Goal: Navigation & Orientation: Find specific page/section

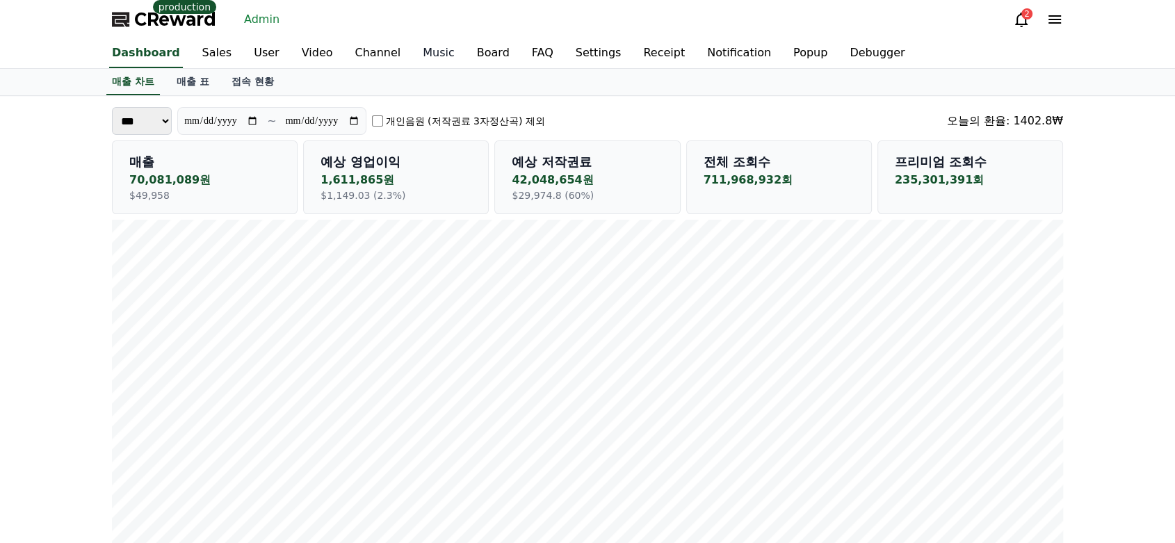
click at [412, 54] on link "Music" at bounding box center [439, 53] width 54 height 29
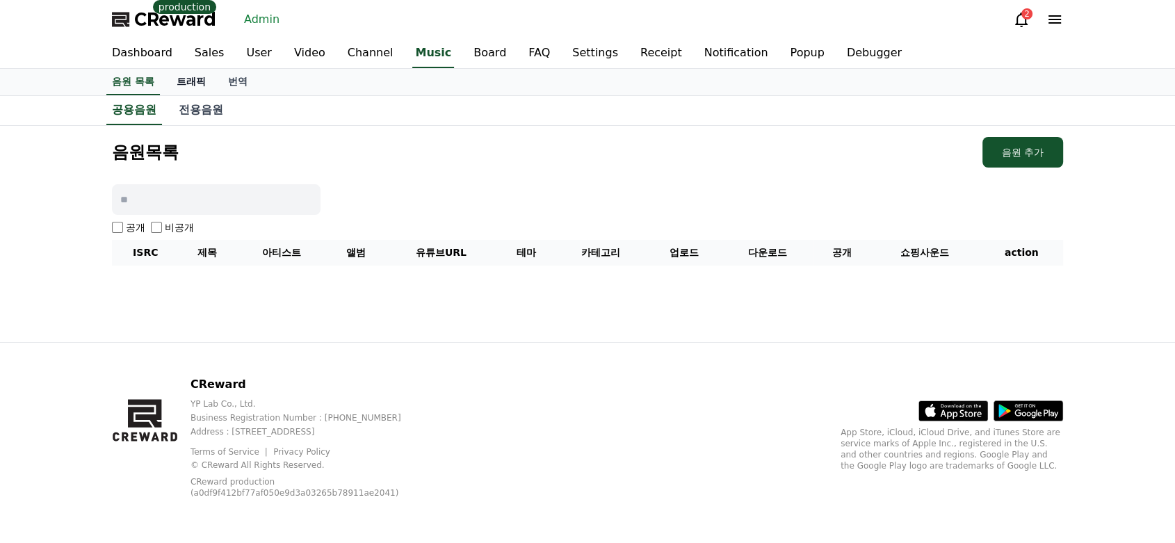
click at [196, 78] on link "트래픽" at bounding box center [190, 82] width 51 height 26
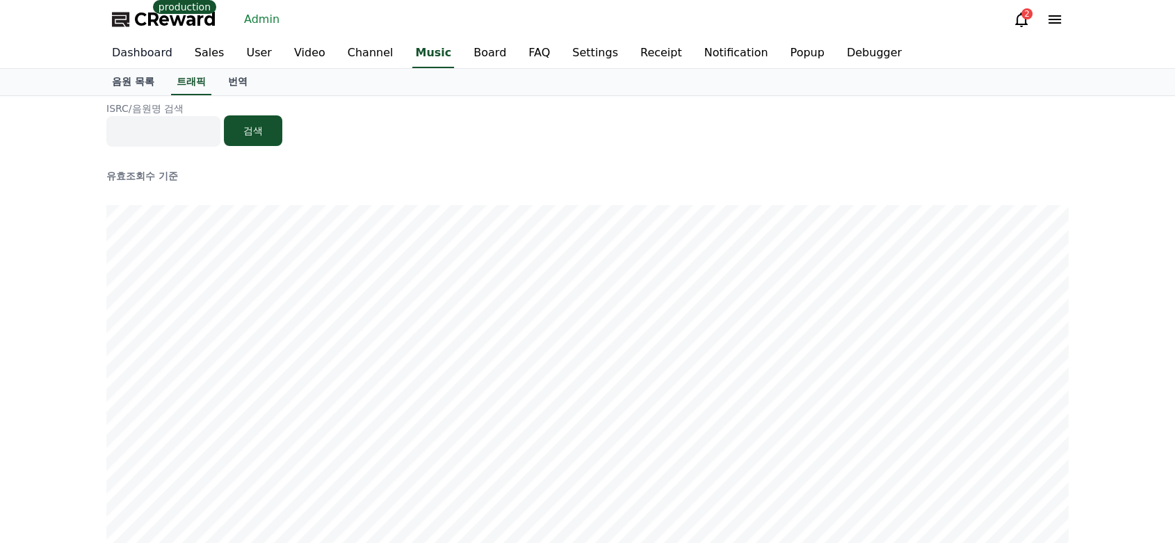
click at [154, 61] on link "Dashboard" at bounding box center [142, 53] width 83 height 29
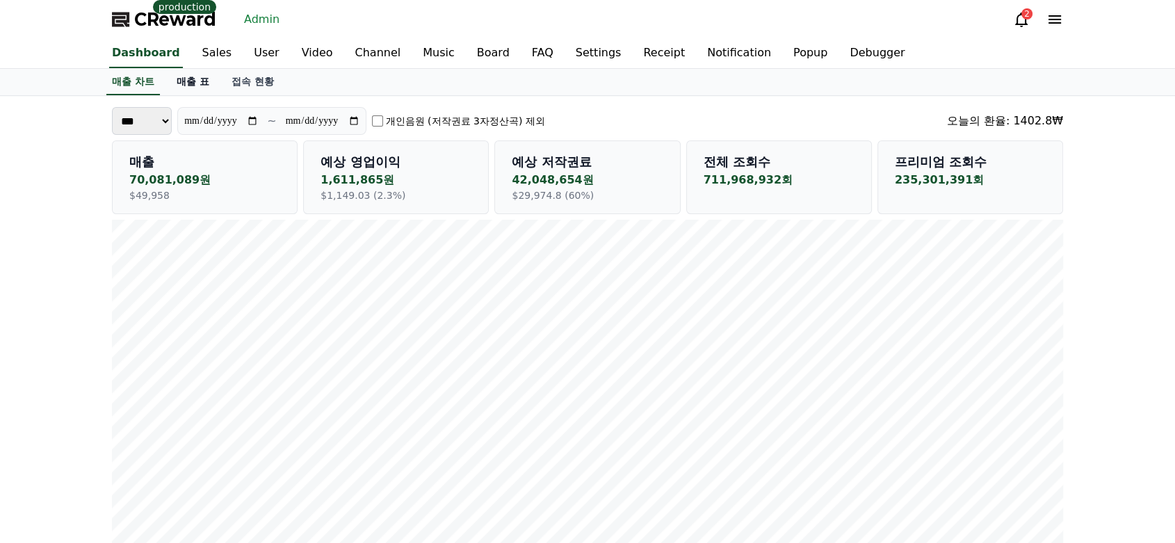
click at [173, 84] on link "매출 표" at bounding box center [192, 82] width 55 height 26
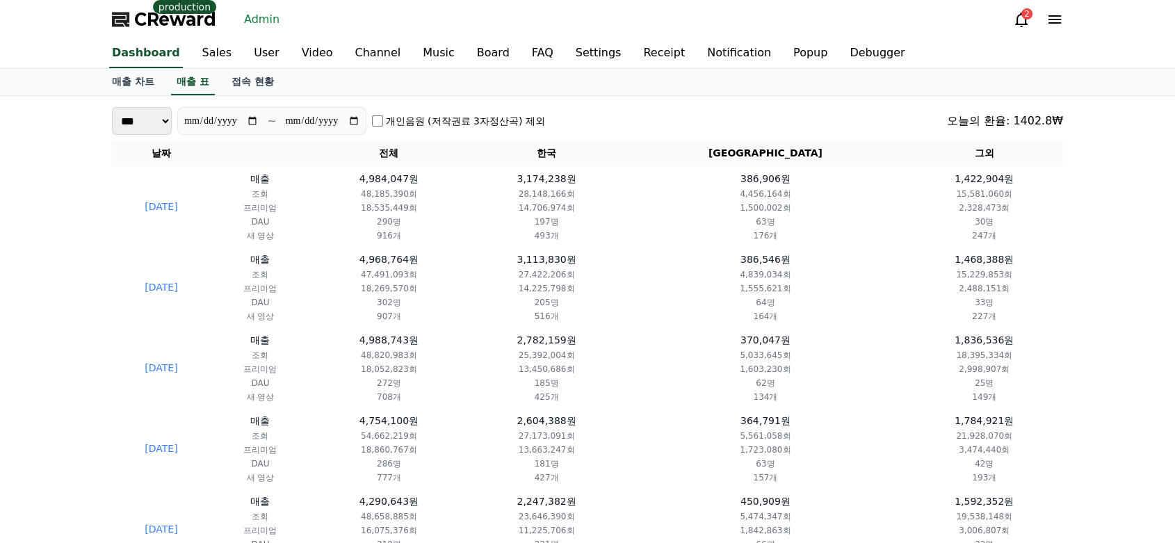
click at [143, 82] on link "매출 차트" at bounding box center [133, 82] width 65 height 26
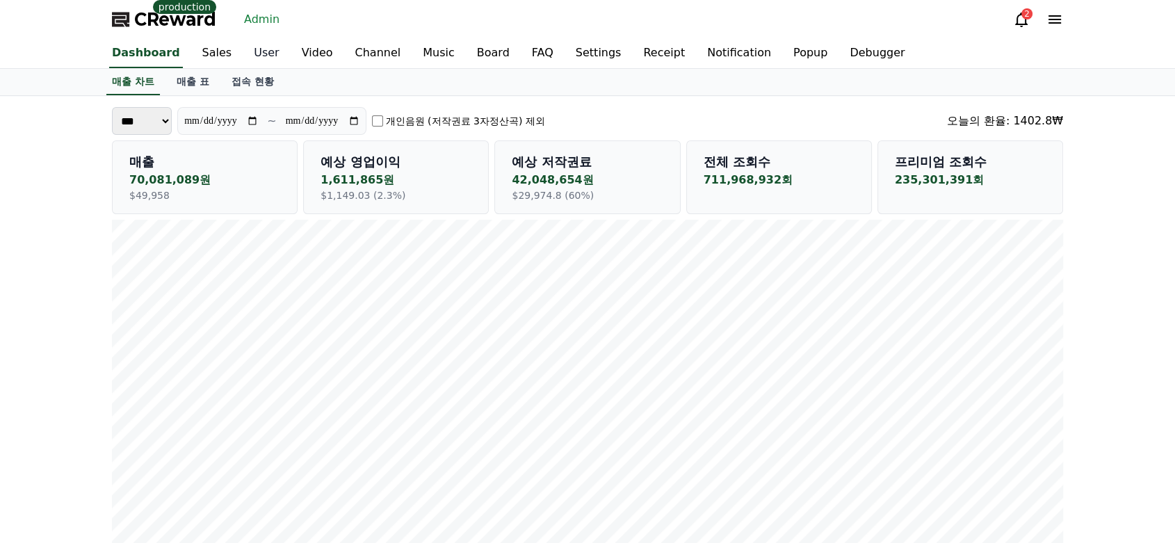
click at [248, 54] on link "User" at bounding box center [266, 53] width 47 height 29
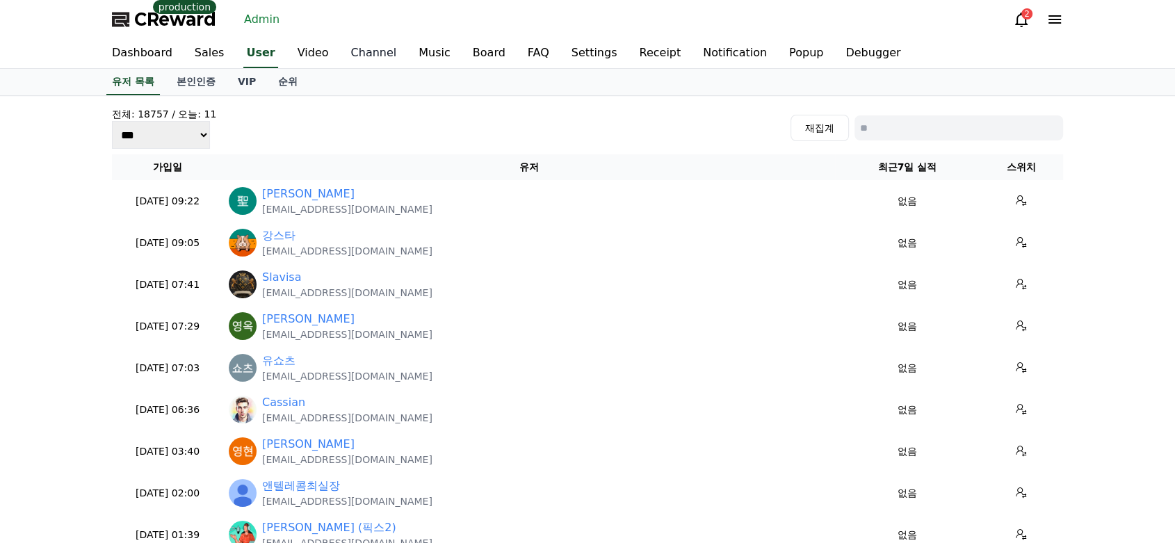
click at [375, 49] on link "Channel" at bounding box center [374, 53] width 68 height 29
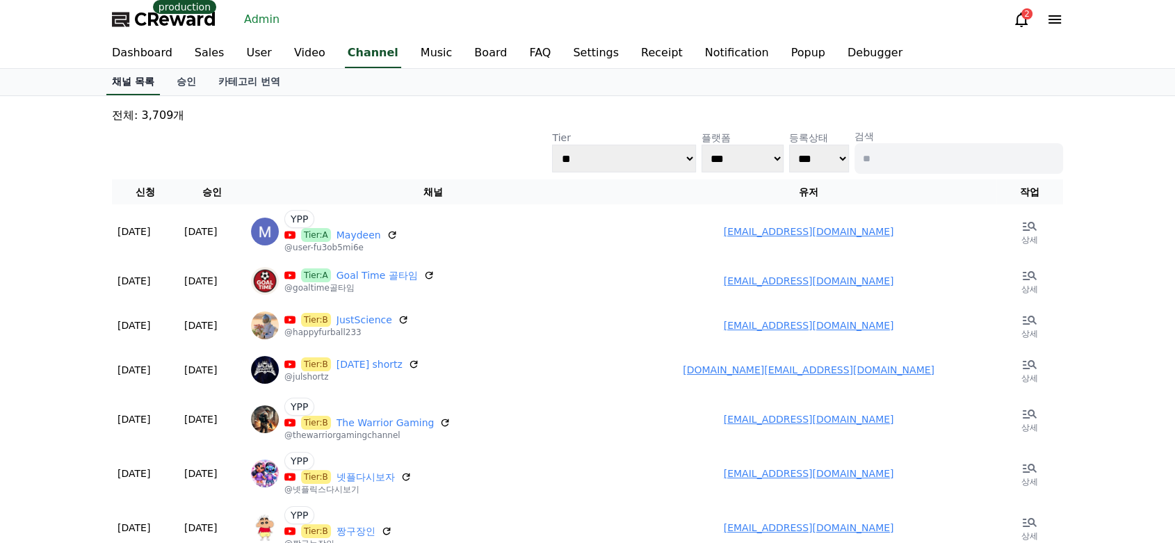
click at [156, 88] on link "채널 목록" at bounding box center [133, 82] width 54 height 26
click at [193, 83] on link "승인" at bounding box center [186, 82] width 42 height 26
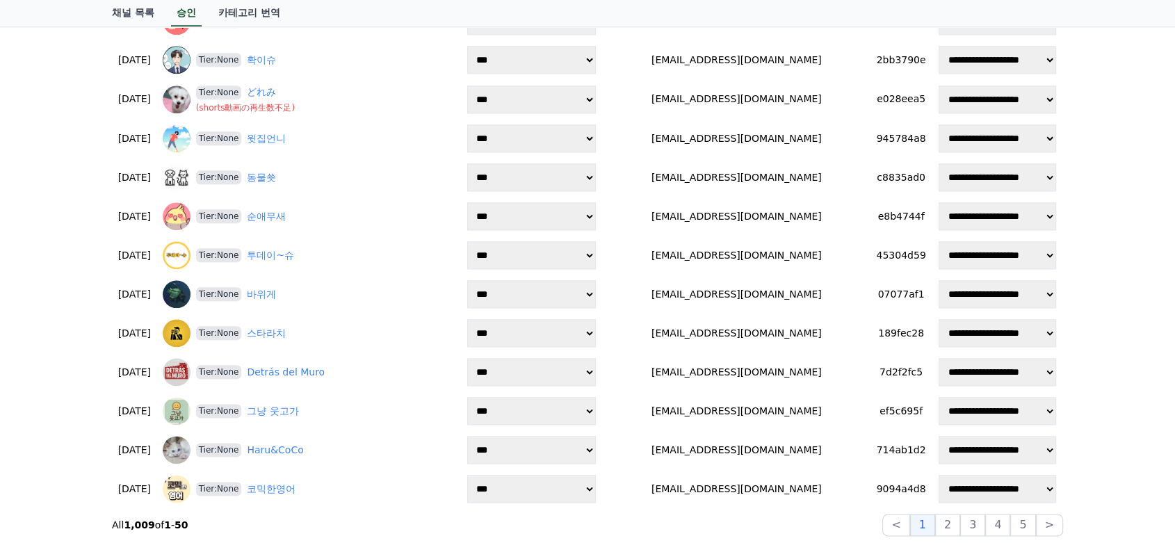
scroll to position [1622, 0]
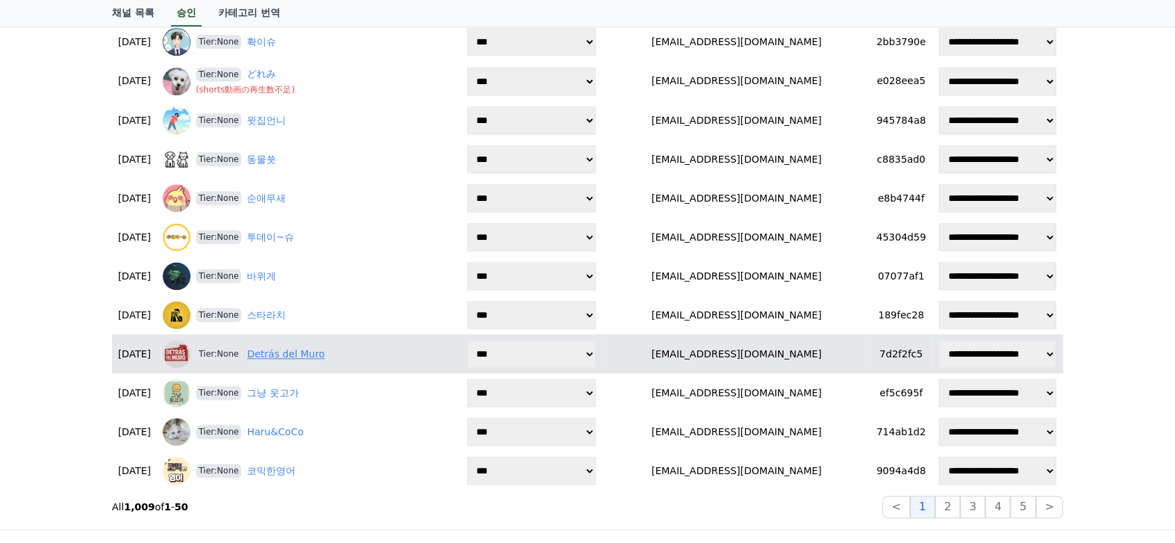
click at [303, 349] on link "Detrás del Muro" at bounding box center [286, 354] width 78 height 15
